Goal: Task Accomplishment & Management: Use online tool/utility

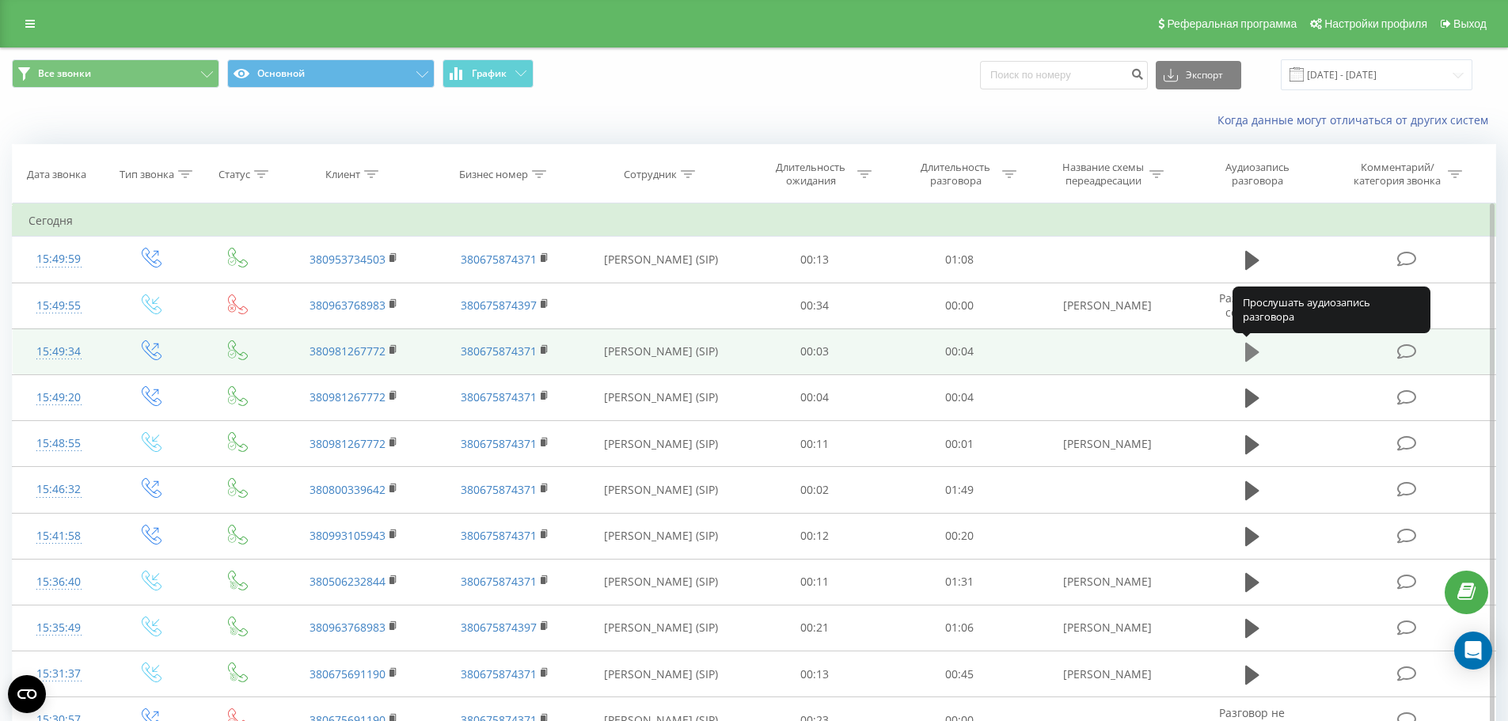
click at [1253, 347] on icon at bounding box center [1252, 352] width 14 height 22
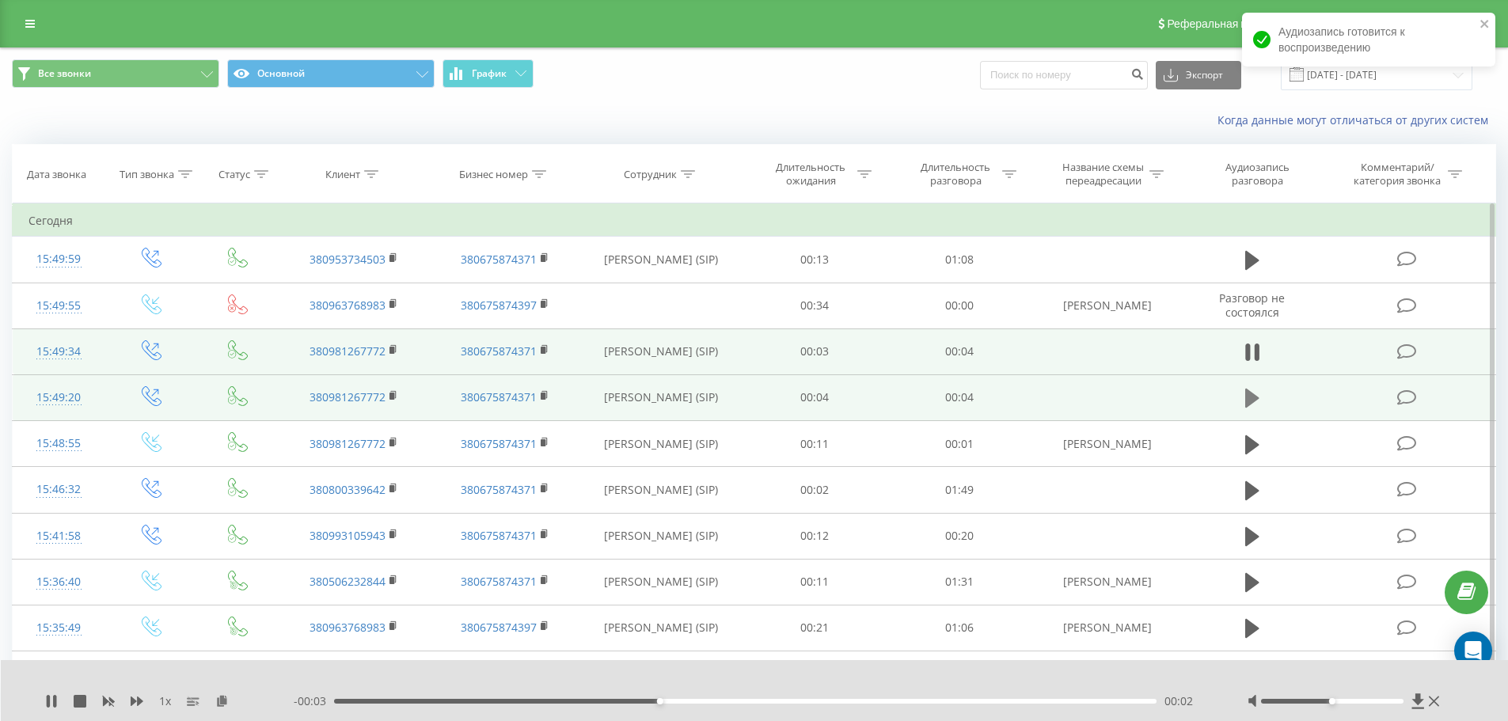
click at [1258, 396] on icon at bounding box center [1252, 398] width 14 height 22
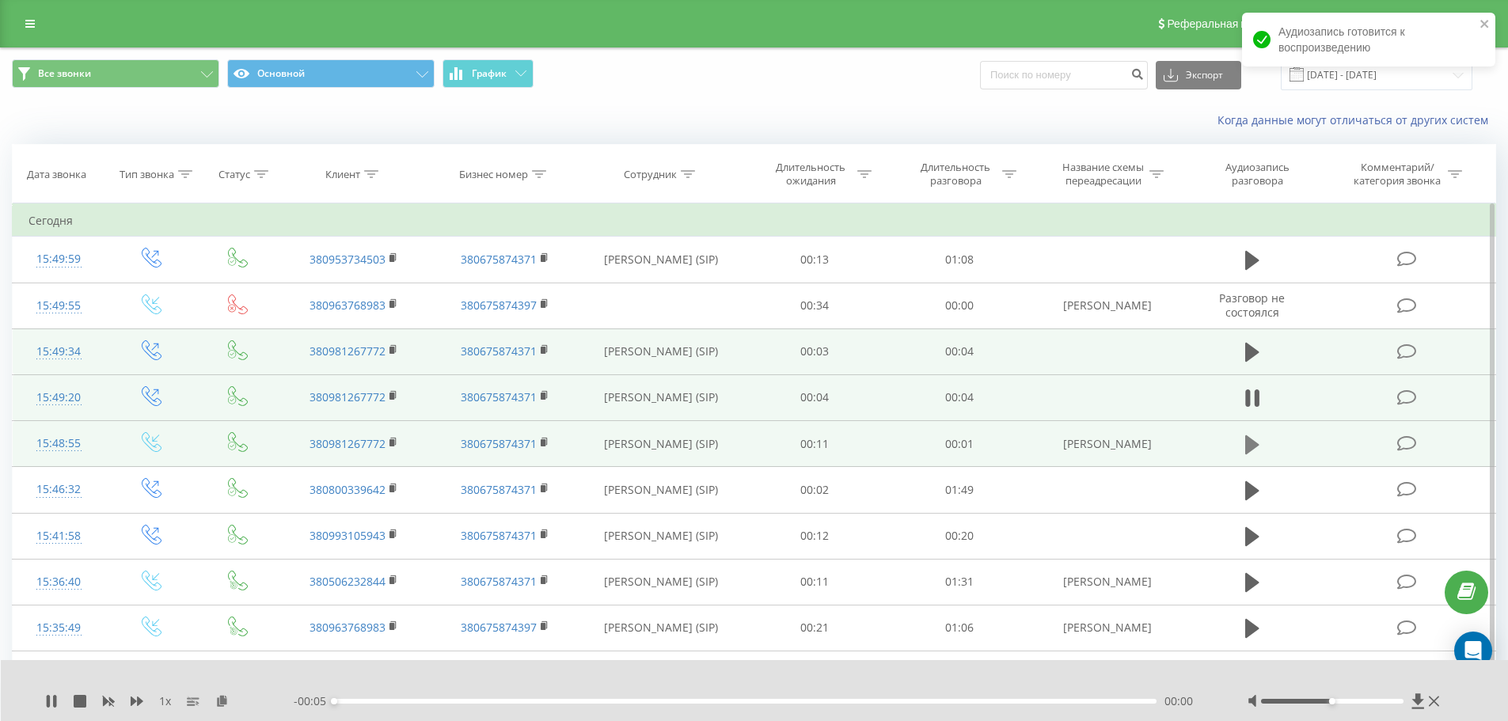
click at [1249, 443] on icon at bounding box center [1252, 443] width 14 height 19
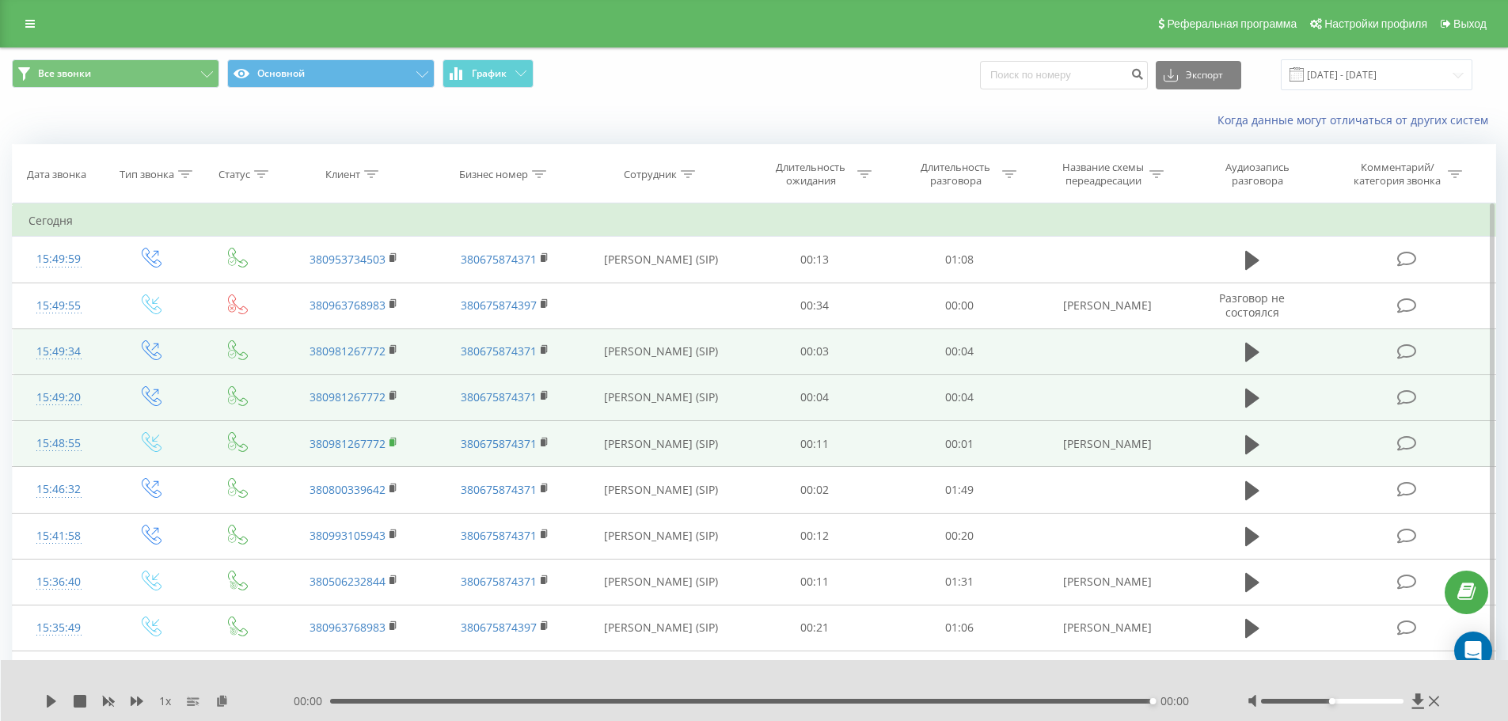
click at [393, 441] on rect at bounding box center [391, 442] width 5 height 7
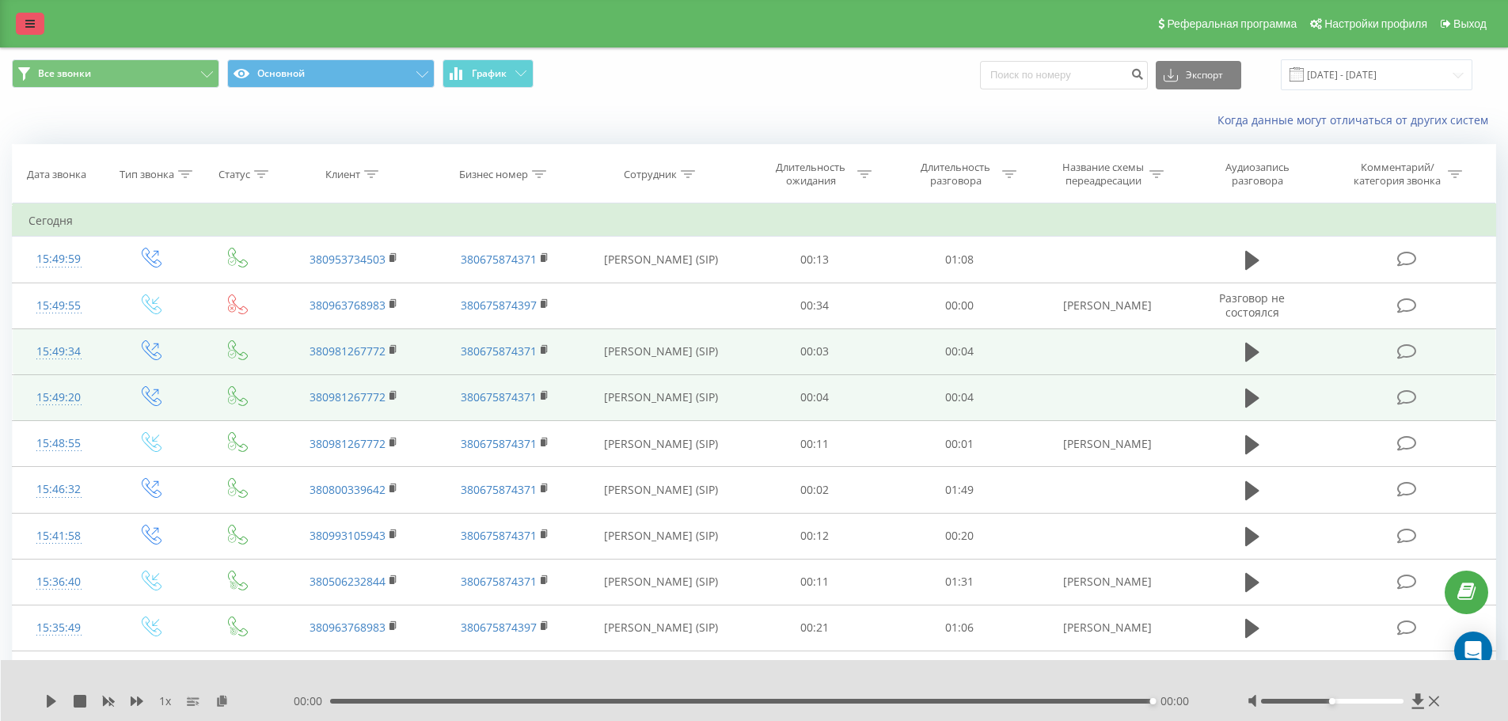
click at [38, 21] on link at bounding box center [30, 24] width 28 height 22
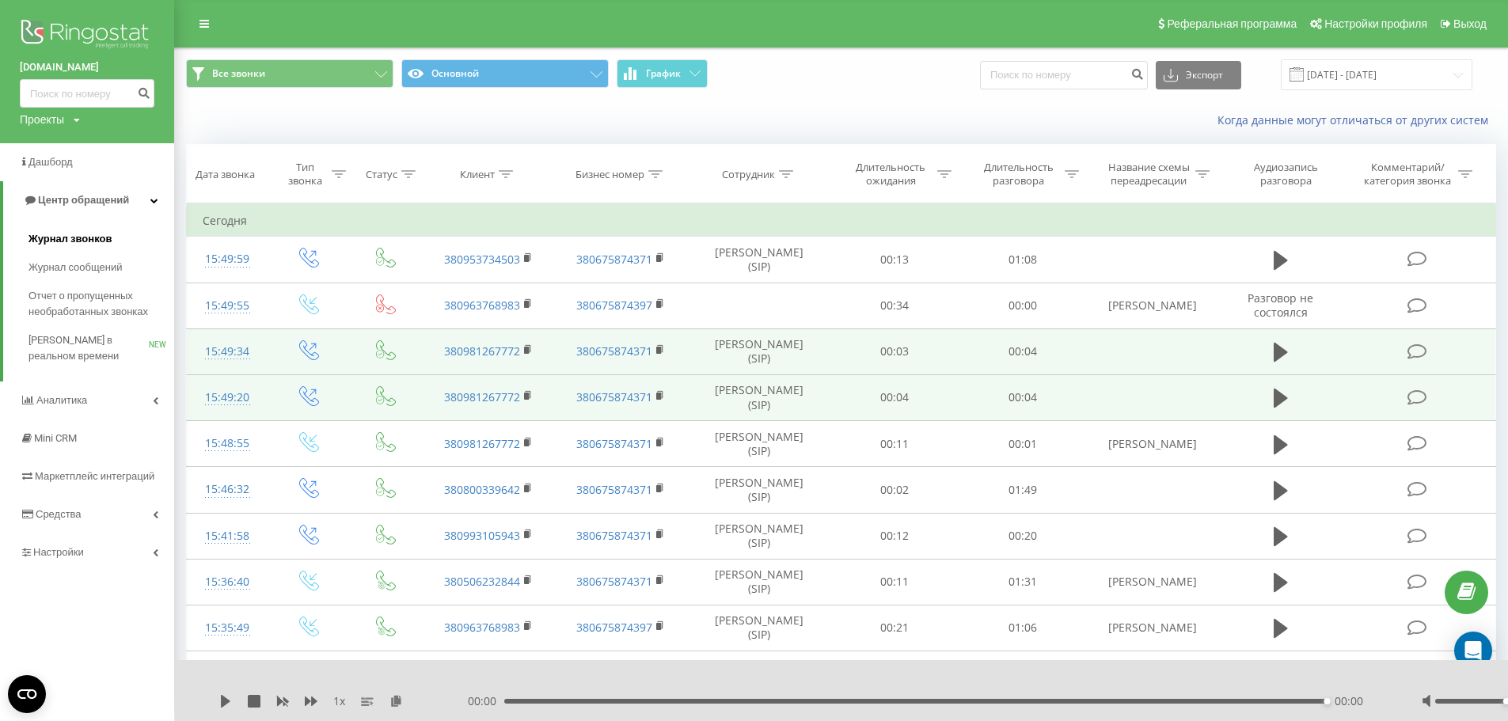
click at [76, 239] on span "Журнал звонков" at bounding box center [69, 239] width 83 height 16
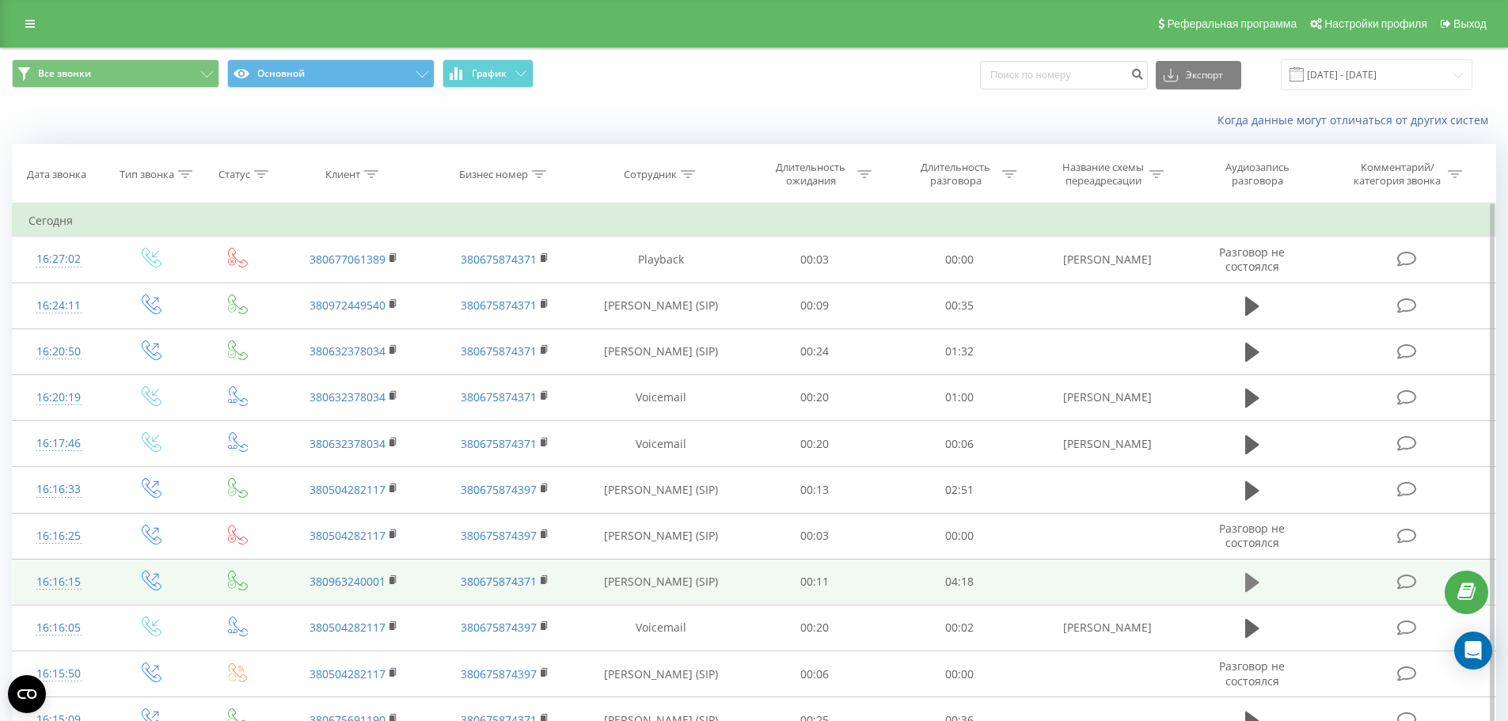
click at [1248, 580] on icon at bounding box center [1252, 582] width 14 height 19
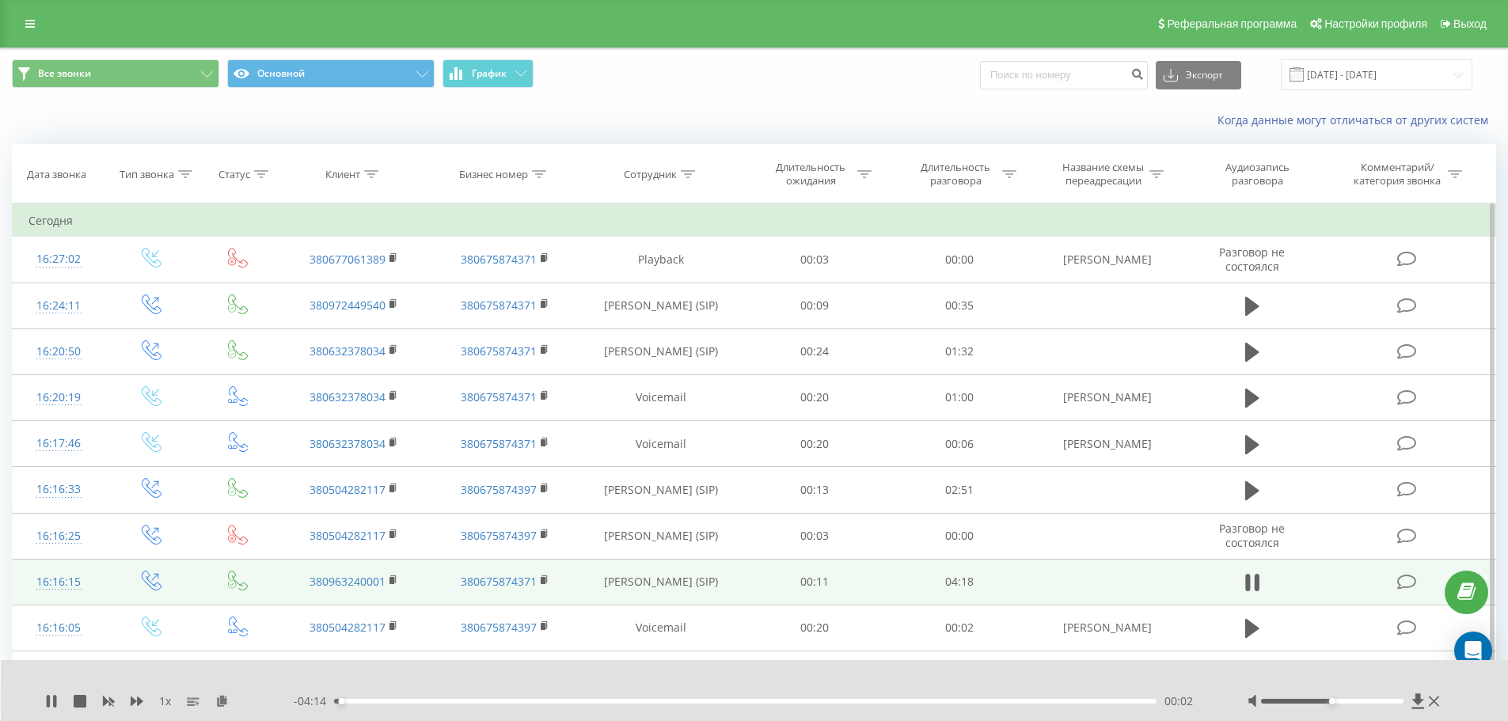
click at [825, 701] on div "00:02" at bounding box center [745, 701] width 823 height 5
click at [896, 699] on div "02:36" at bounding box center [745, 701] width 823 height 5
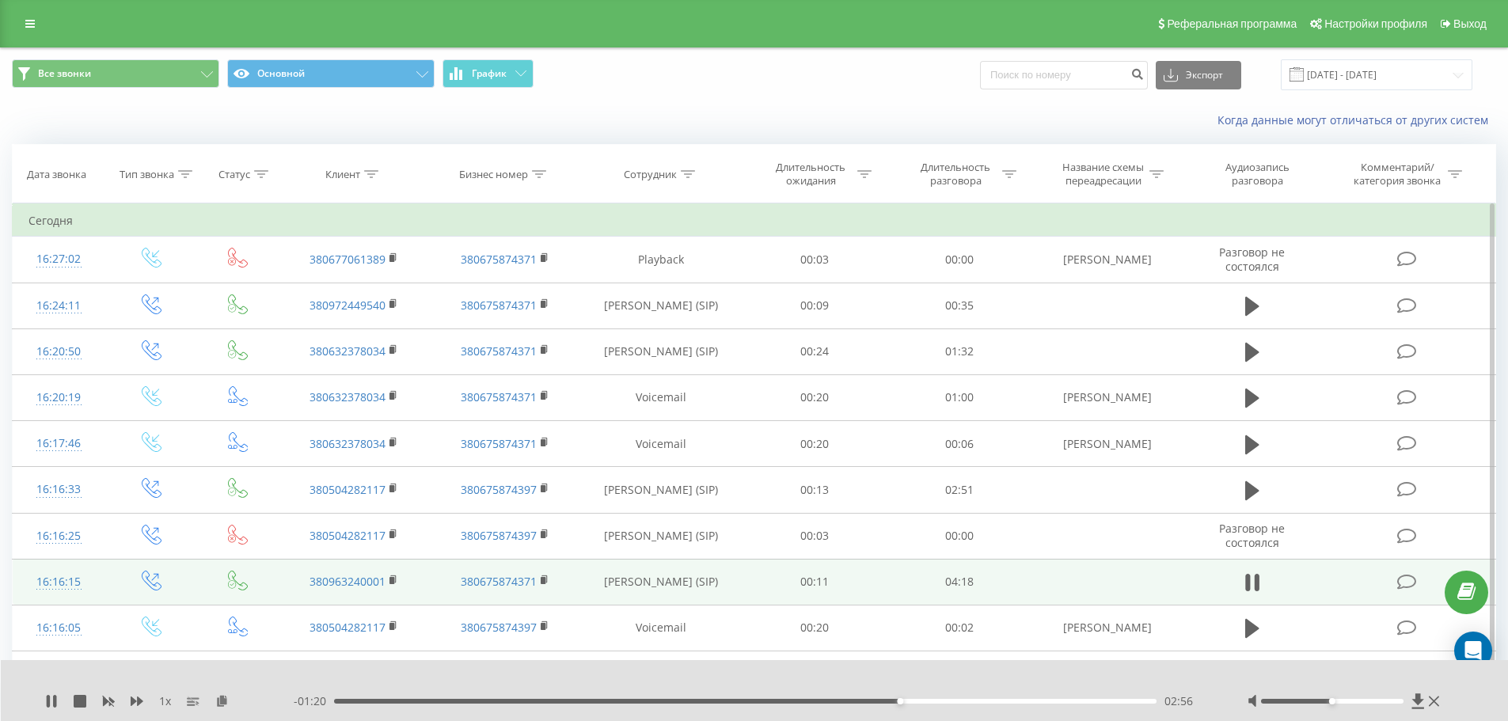
click at [935, 704] on div "- 01:20 02:56 02:56" at bounding box center [751, 701] width 914 height 16
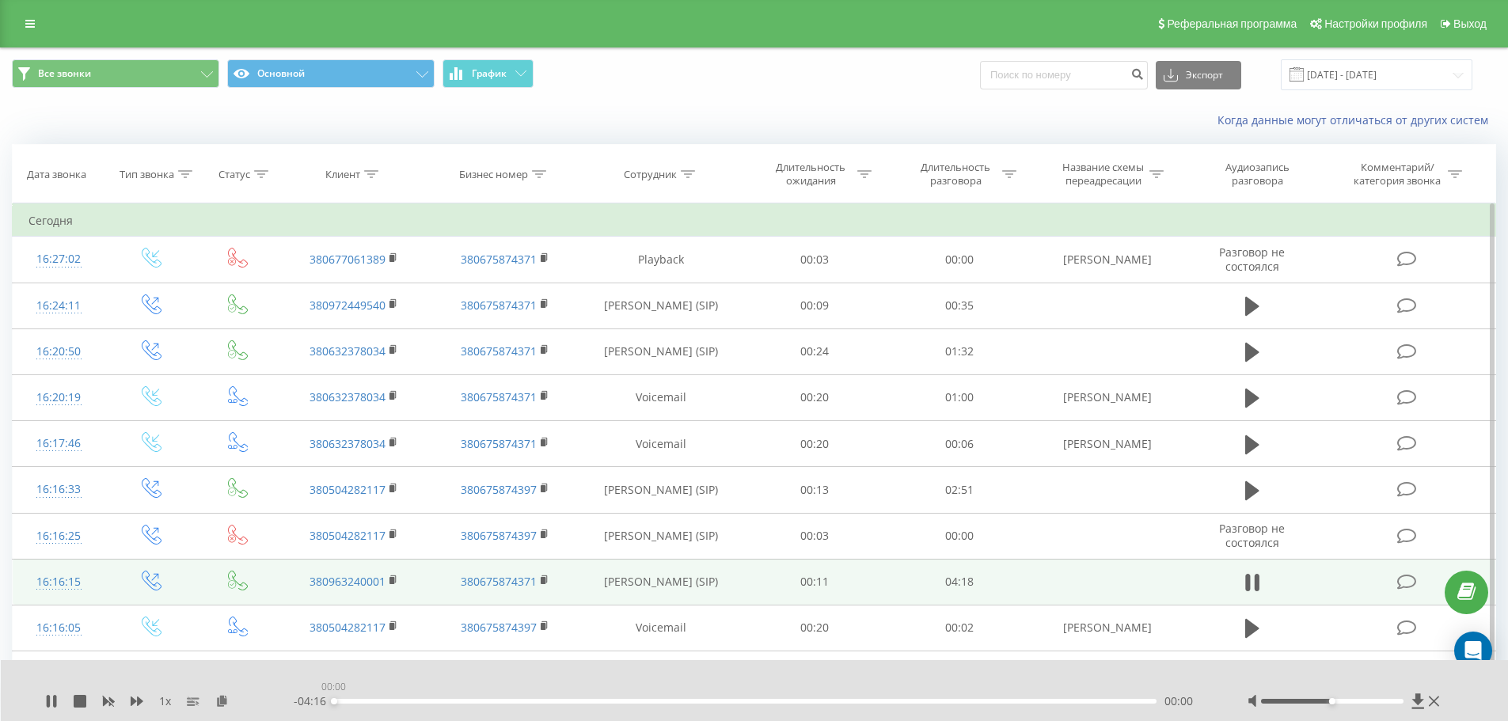
click at [941, 701] on div "00:00" at bounding box center [745, 701] width 823 height 5
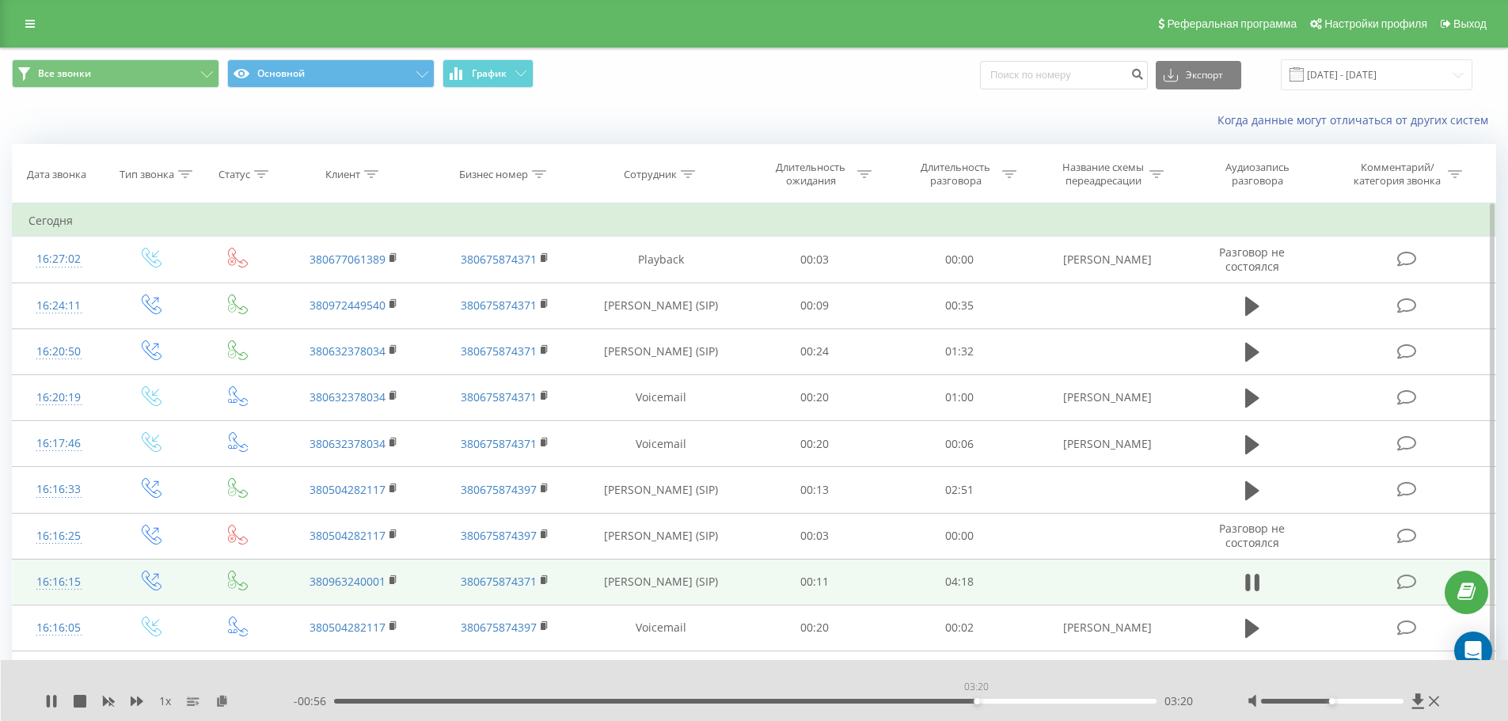
click at [976, 701] on div "03:20" at bounding box center [745, 701] width 823 height 5
click at [1004, 702] on div "03:29" at bounding box center [745, 701] width 823 height 5
drag, startPoint x: 1035, startPoint y: 704, endPoint x: 1044, endPoint y: 704, distance: 8.7
click at [1036, 704] on div "- 00:46 03:29 03:29" at bounding box center [751, 701] width 914 height 16
click at [1051, 698] on div "- 00:45 03:30 03:30" at bounding box center [751, 701] width 914 height 16
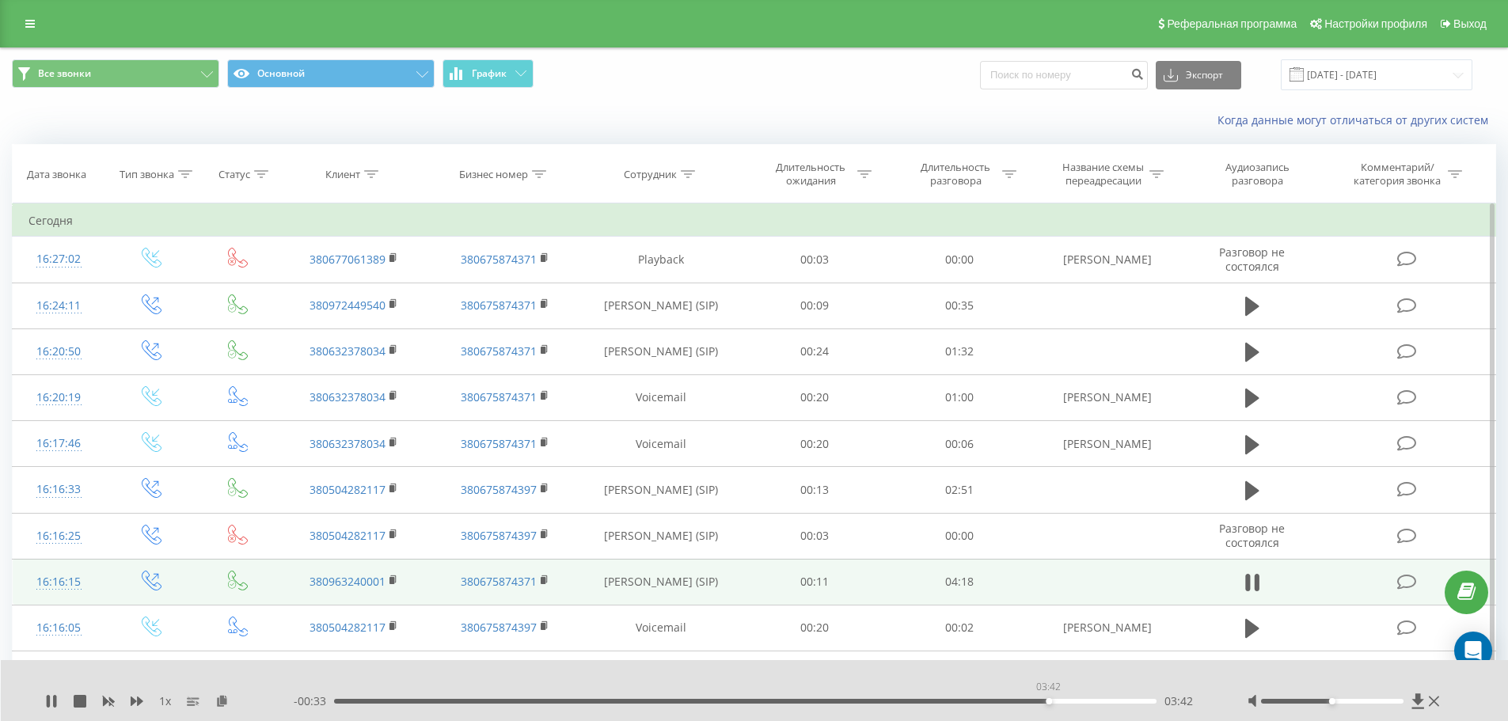
click at [1048, 701] on div "03:42" at bounding box center [745, 701] width 823 height 5
click at [51, 698] on icon at bounding box center [51, 701] width 13 height 13
click at [25, 18] on link at bounding box center [30, 24] width 28 height 22
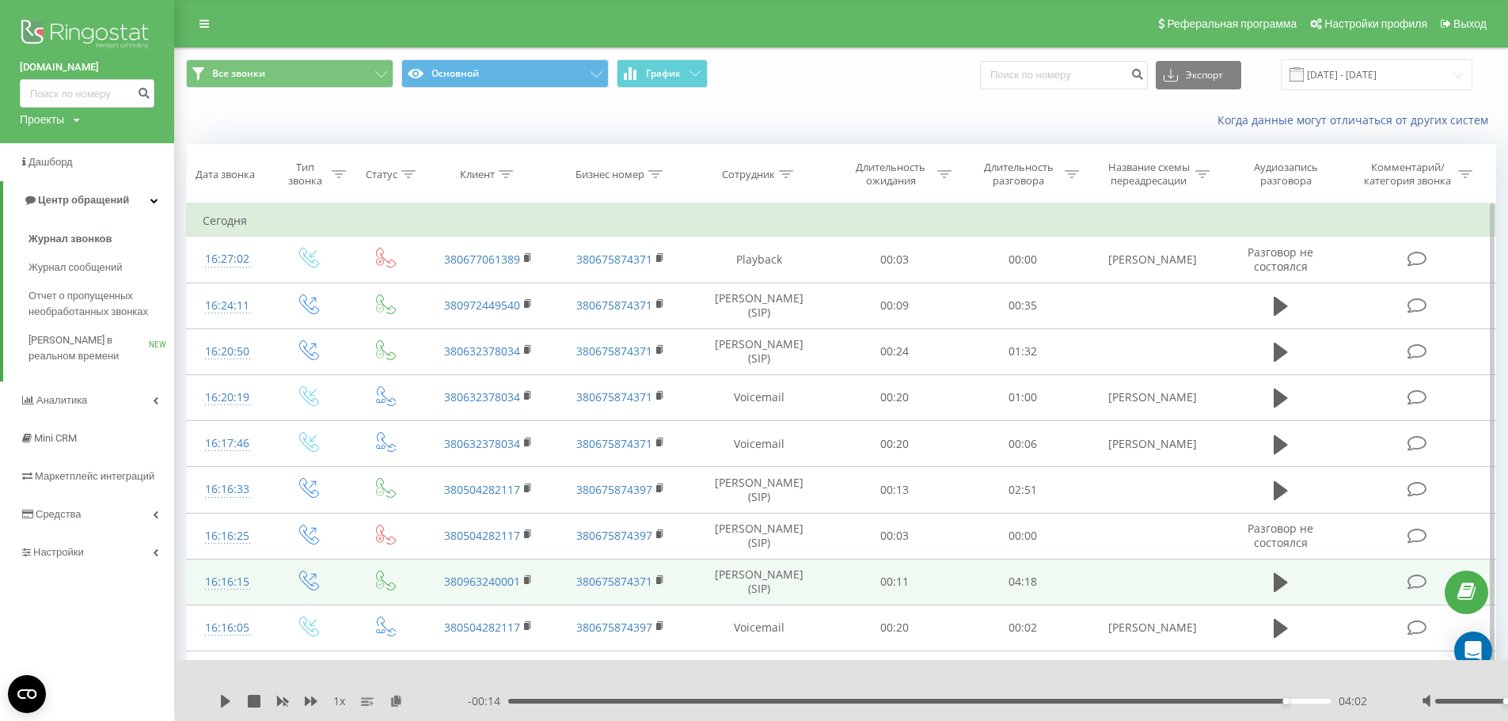
click at [68, 120] on div "Проекты Avtosharm.com" at bounding box center [50, 120] width 60 height 16
click at [70, 139] on link "[DOMAIN_NAME]" at bounding box center [71, 143] width 77 height 13
